Goal: Task Accomplishment & Management: Complete application form

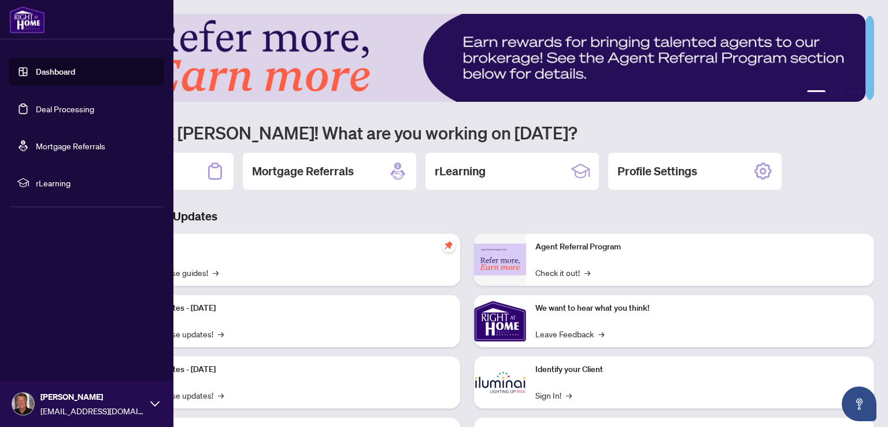
click at [55, 107] on link "Deal Processing" at bounding box center [65, 108] width 58 height 10
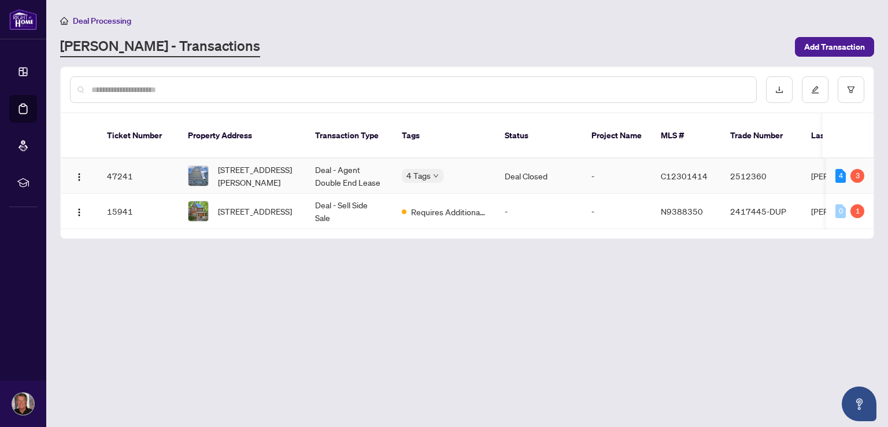
click at [349, 158] on td "Deal - Agent Double End Lease" at bounding box center [349, 175] width 87 height 35
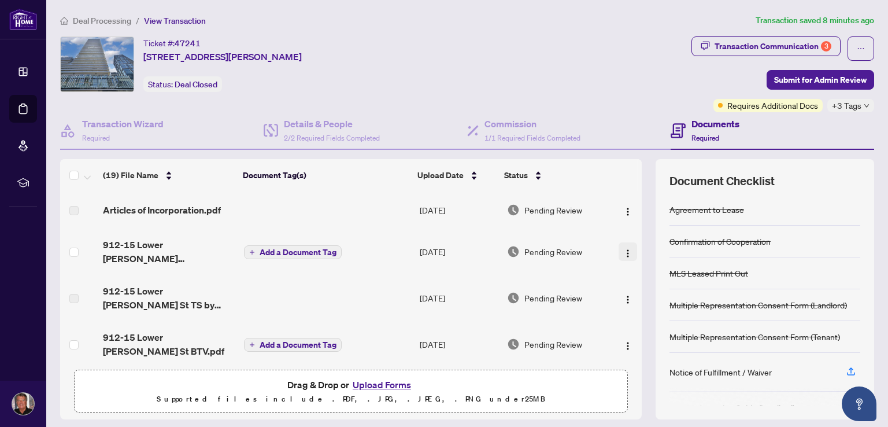
click at [623, 250] on img "button" at bounding box center [627, 253] width 9 height 9
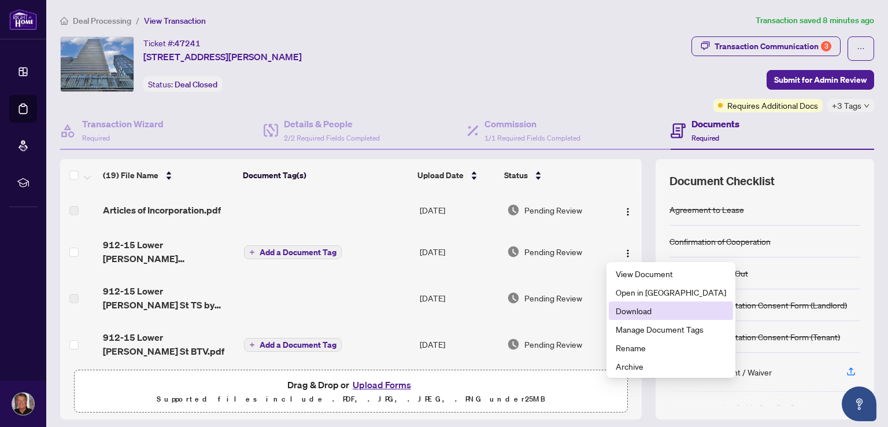
click at [632, 310] on span "Download" at bounding box center [671, 310] width 110 height 13
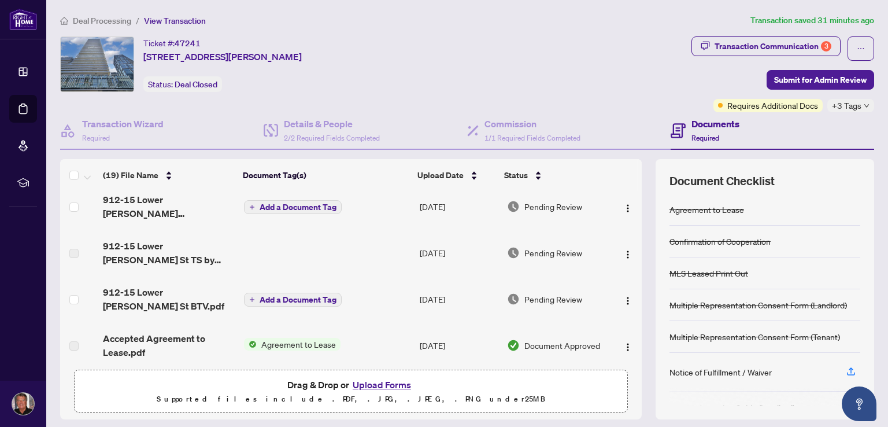
scroll to position [58, 0]
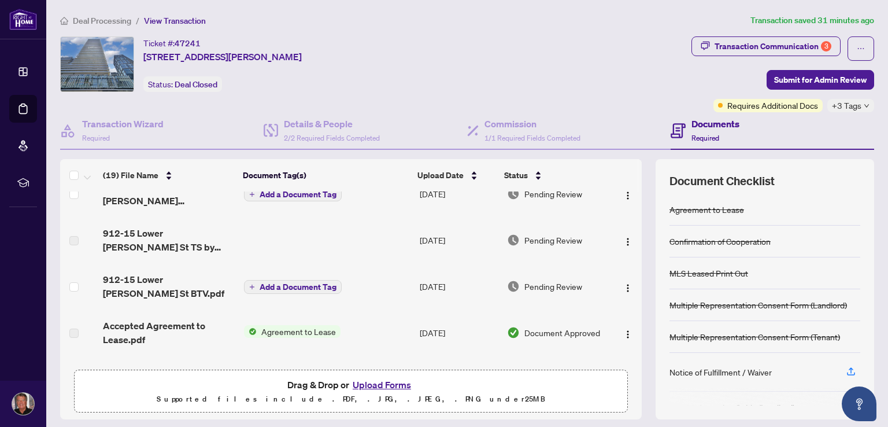
click at [386, 386] on button "Upload Forms" at bounding box center [381, 384] width 65 height 15
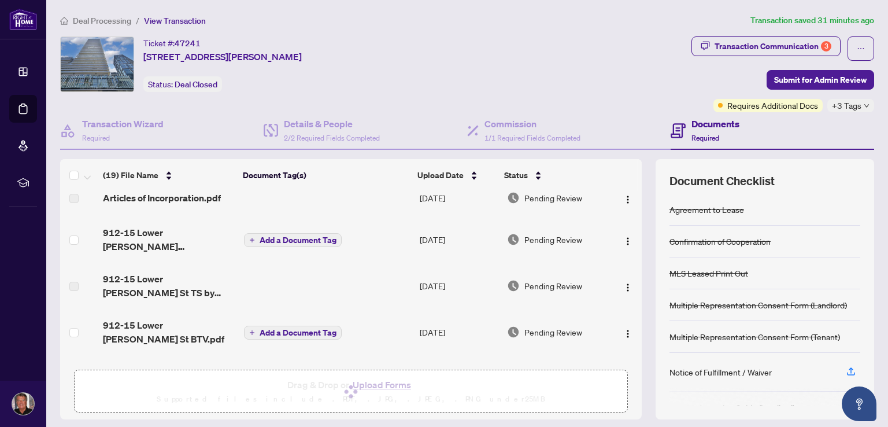
scroll to position [0, 0]
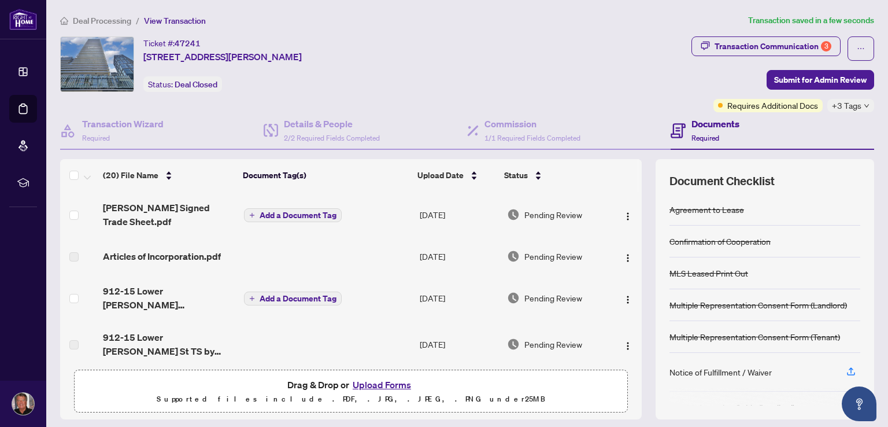
click at [376, 377] on button "Upload Forms" at bounding box center [381, 384] width 65 height 15
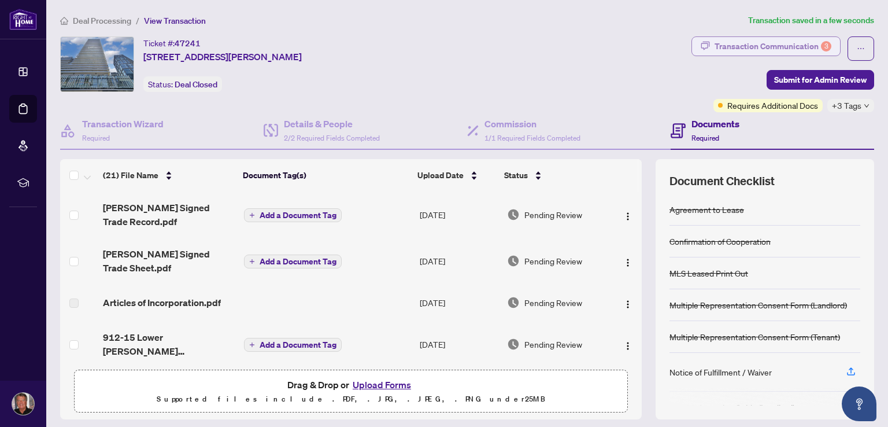
click at [747, 48] on div "Transaction Communication 3" at bounding box center [773, 46] width 117 height 19
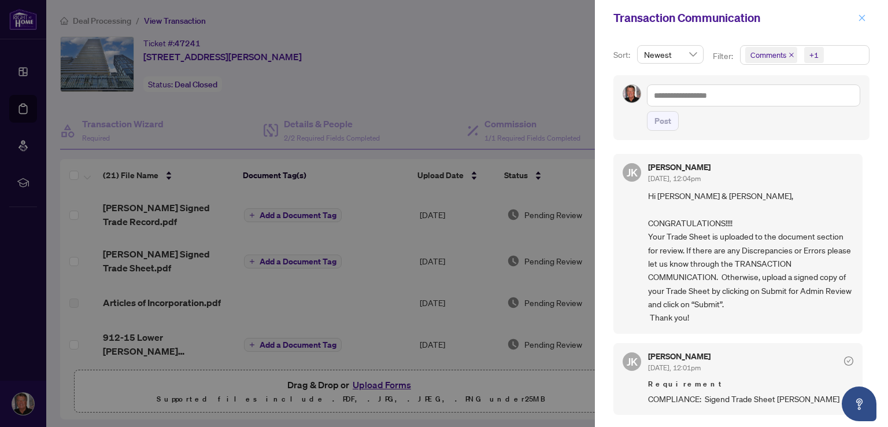
click at [865, 20] on icon "close" at bounding box center [862, 18] width 8 height 8
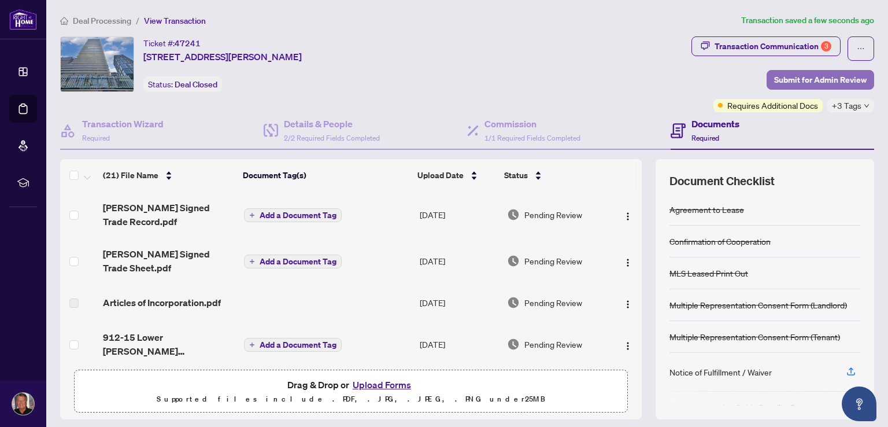
click at [828, 79] on span "Submit for Admin Review" at bounding box center [820, 80] width 93 height 19
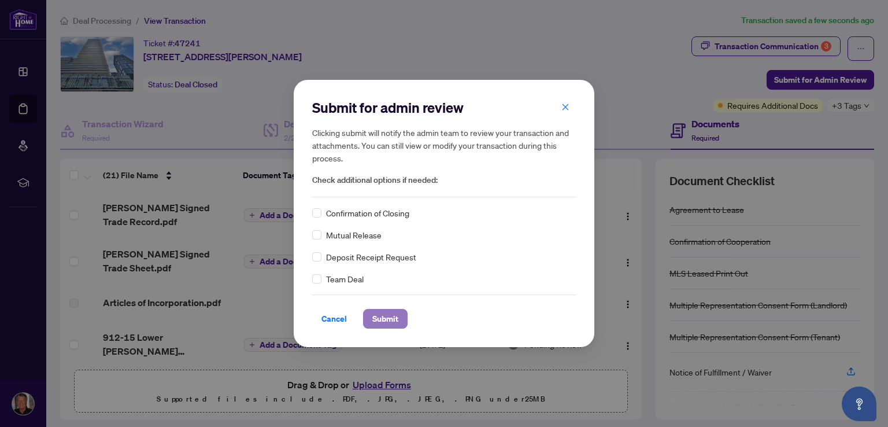
click at [384, 315] on span "Submit" at bounding box center [385, 318] width 26 height 19
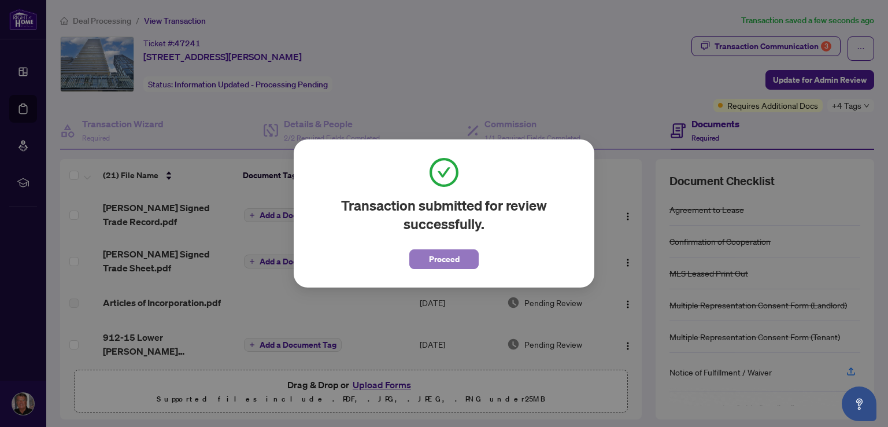
click at [437, 258] on span "Proceed" at bounding box center [444, 259] width 31 height 19
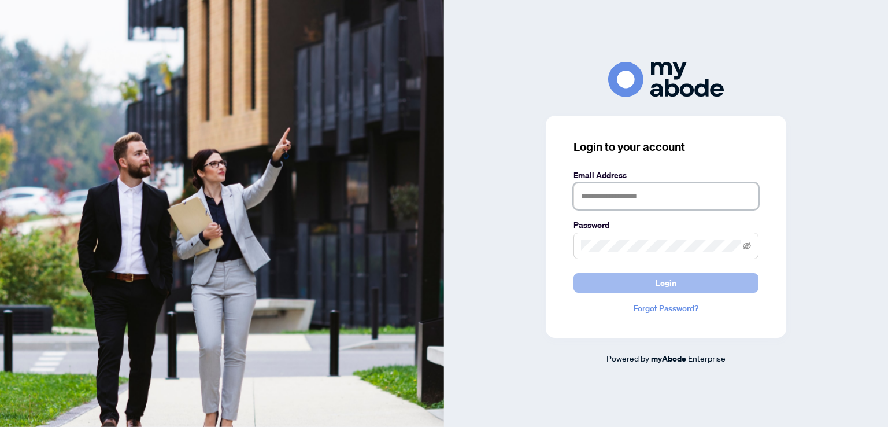
type input "**********"
click at [674, 283] on span "Login" at bounding box center [666, 282] width 21 height 19
